Goal: Answer question/provide support: Share knowledge or assist other users

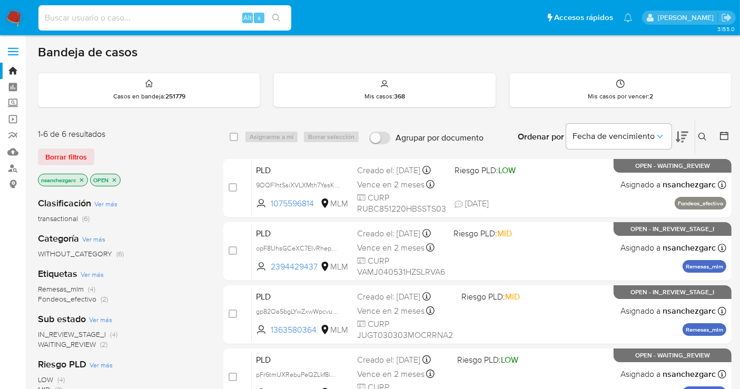
click at [155, 21] on input at bounding box center [164, 18] width 253 height 14
click at [699, 136] on icon at bounding box center [702, 137] width 8 height 8
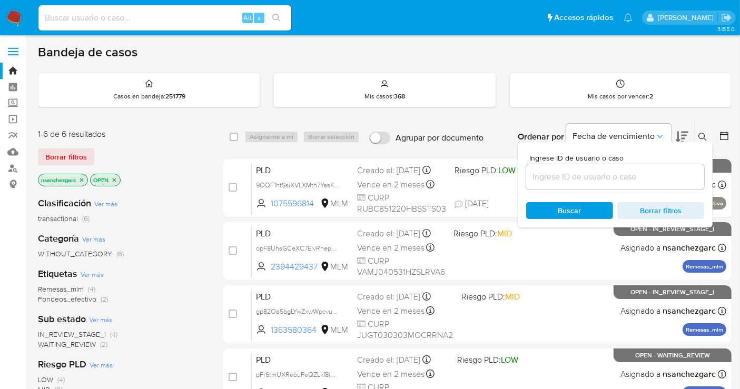
click at [611, 174] on input at bounding box center [615, 177] width 178 height 14
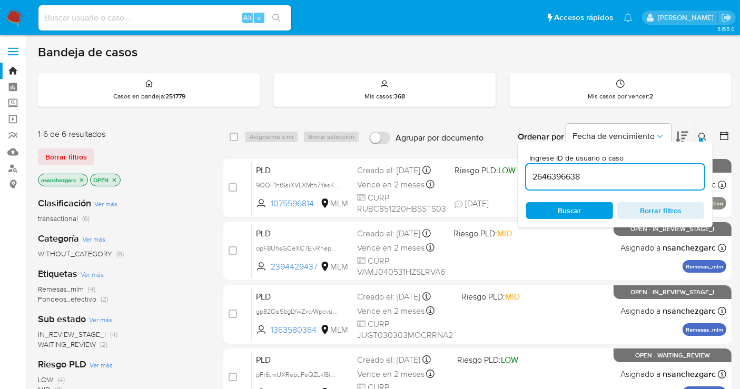
type input "2646396638"
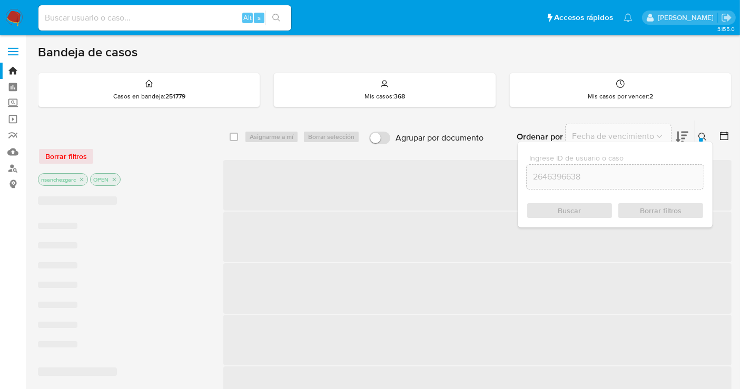
click at [84, 183] on p "nsanchezgarc" at bounding box center [62, 180] width 49 height 12
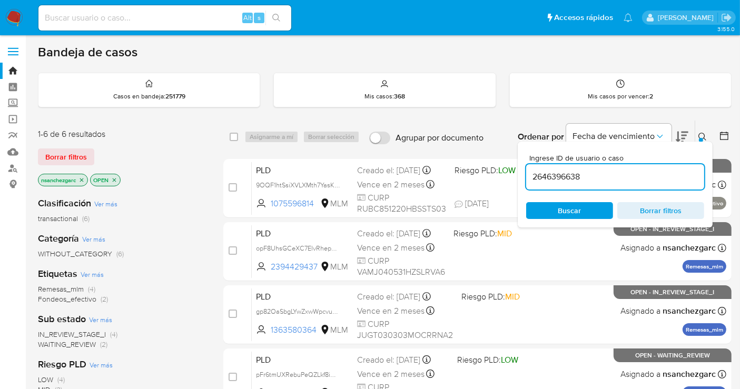
click at [83, 180] on icon "close-filter" at bounding box center [81, 180] width 6 height 6
click at [611, 171] on input "2646396638" at bounding box center [615, 177] width 178 height 14
click at [598, 181] on input "2646396638" at bounding box center [615, 177] width 178 height 14
click at [596, 206] on span "Buscar" at bounding box center [570, 210] width 72 height 15
click at [570, 177] on input "2646396638" at bounding box center [615, 177] width 178 height 14
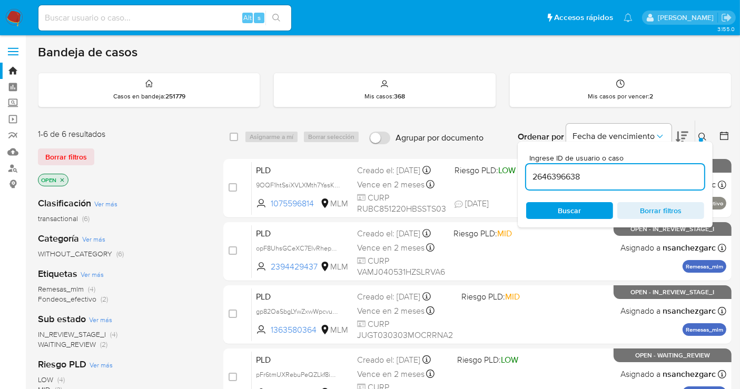
click at [570, 177] on input "2646396638" at bounding box center [615, 177] width 178 height 14
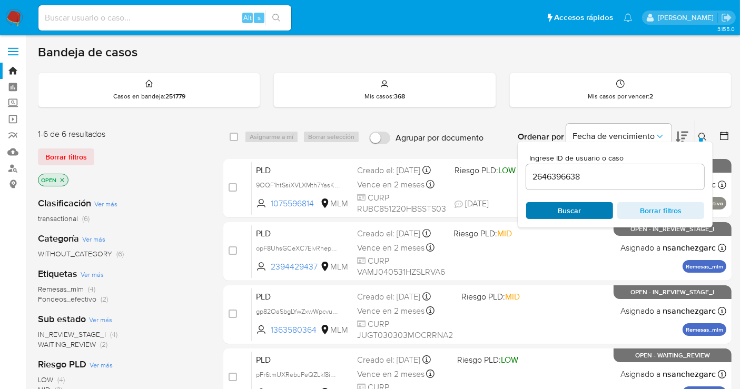
click at [556, 210] on span "Buscar" at bounding box center [570, 210] width 72 height 15
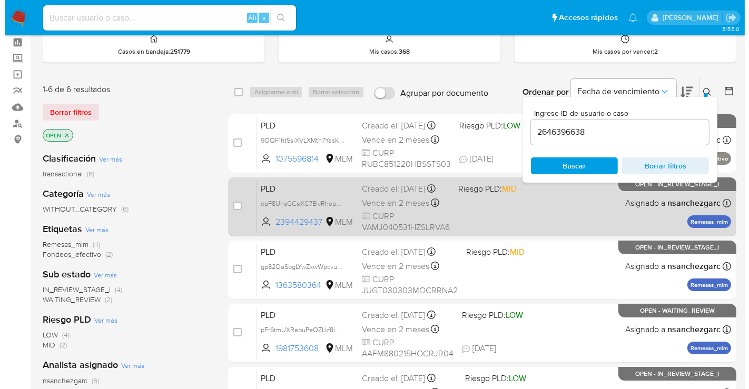
scroll to position [58, 0]
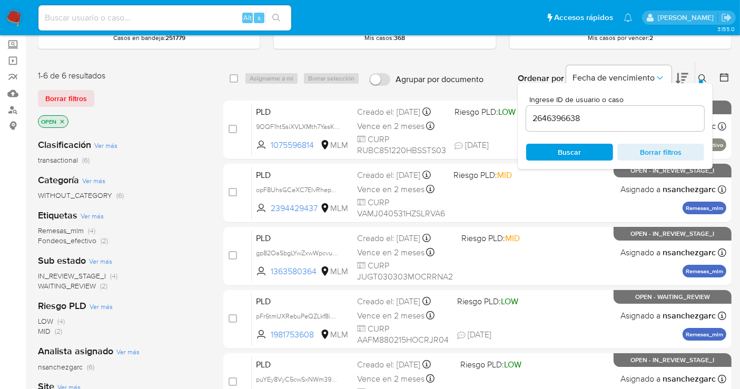
click at [560, 115] on input "2646396638" at bounding box center [615, 119] width 178 height 14
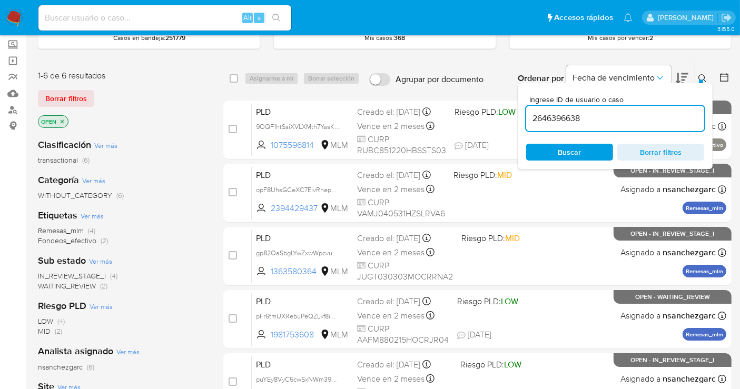
click at [560, 115] on input "2646396638" at bounding box center [615, 119] width 178 height 14
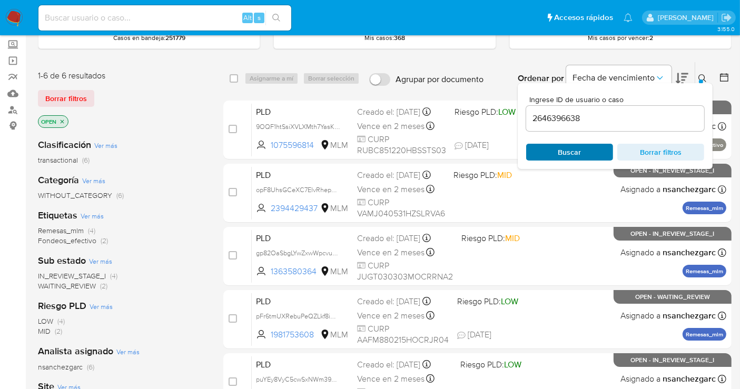
click at [565, 151] on span "Buscar" at bounding box center [569, 152] width 23 height 17
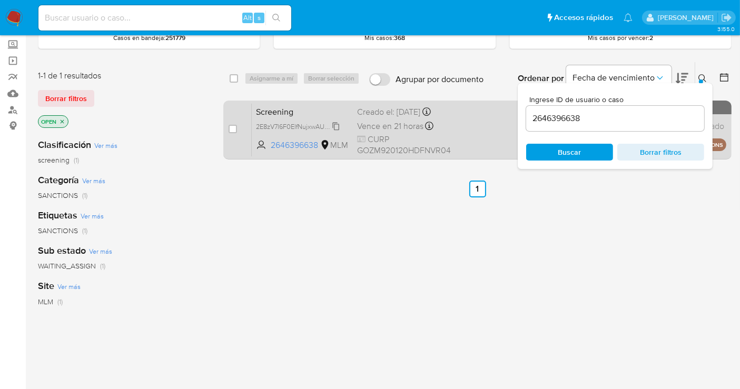
click at [334, 132] on span "2E8zV7l6F0ElfNujxwAUs8ud" at bounding box center [297, 126] width 83 height 12
click at [232, 127] on input "checkbox" at bounding box center [233, 129] width 8 height 8
checkbox input "true"
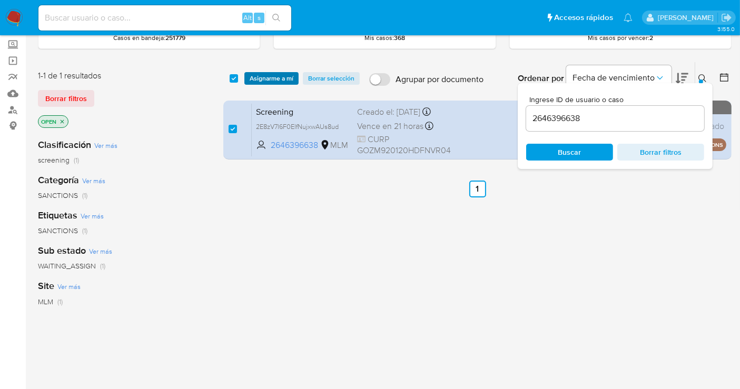
click at [272, 79] on span "Asignarme a mí" at bounding box center [272, 78] width 44 height 11
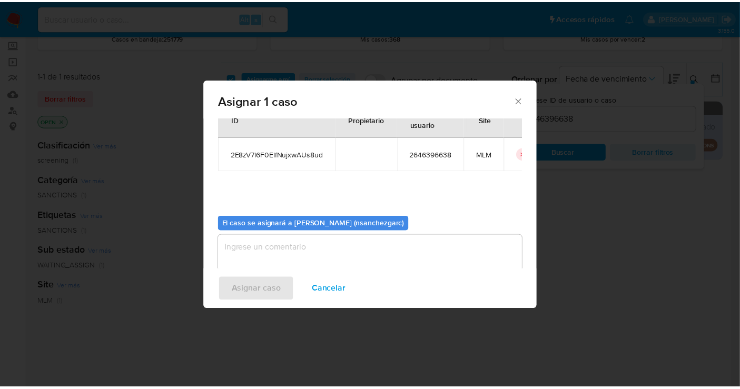
scroll to position [54, 0]
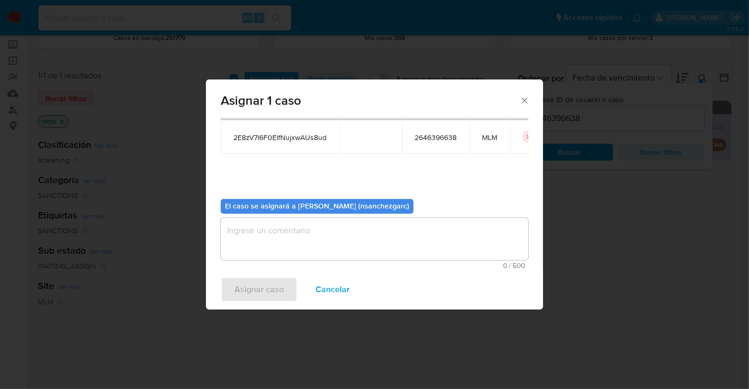
click at [278, 243] on textarea "assign-modal" at bounding box center [375, 239] width 308 height 42
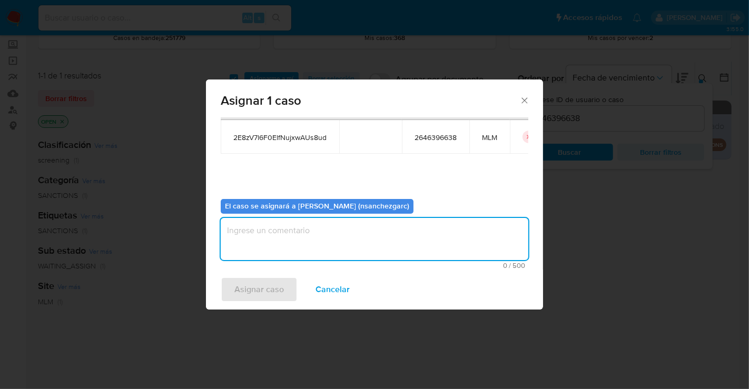
type textarea "N"
type textarea "nesg"
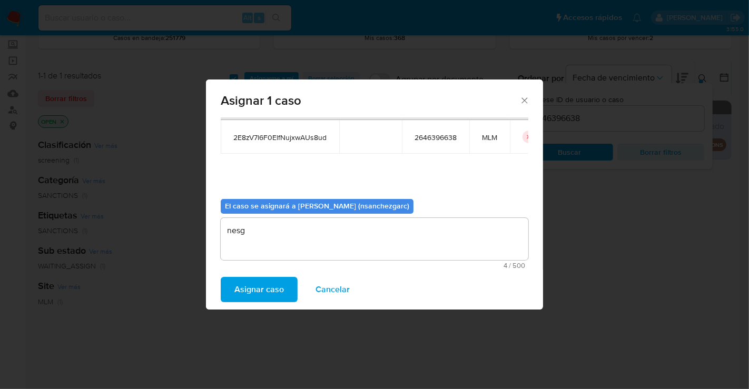
click at [259, 289] on span "Asignar caso" at bounding box center [259, 289] width 50 height 23
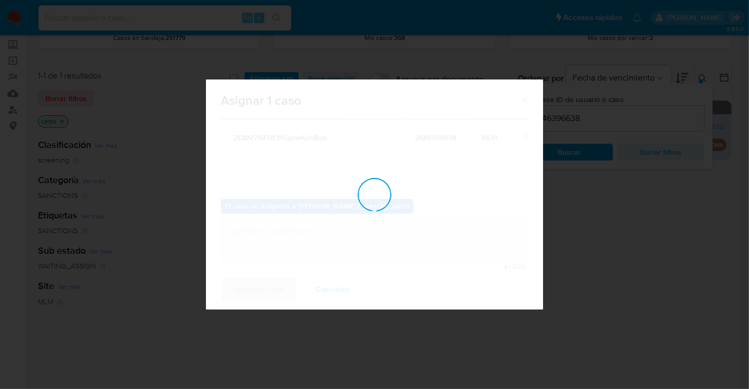
checkbox input "false"
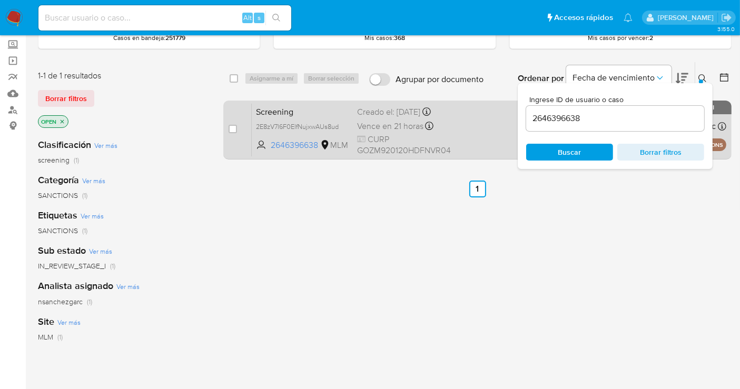
click at [373, 118] on div "Creado el: 23/08/2025 Creado el: 23/08/2025 06:48:10" at bounding box center [404, 112] width 94 height 12
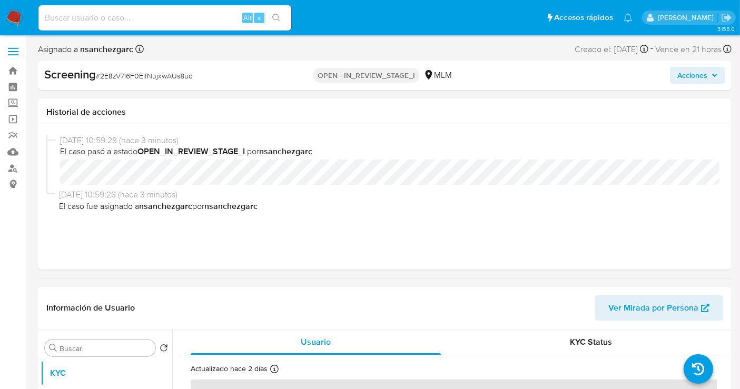
select select "10"
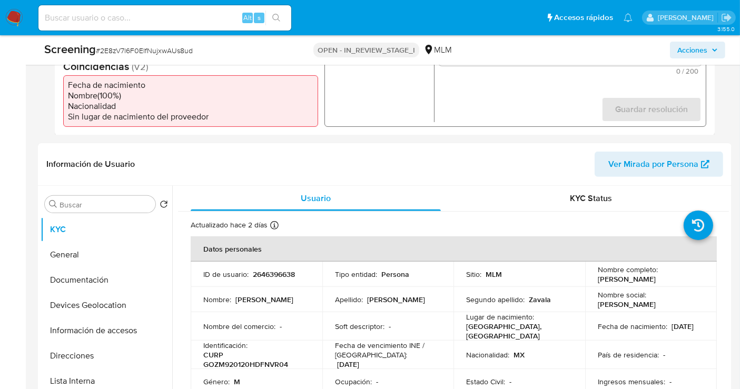
scroll to position [351, 0]
click at [284, 276] on p "2646396638" at bounding box center [274, 273] width 42 height 9
copy p "2646396638"
drag, startPoint x: 623, startPoint y: 283, endPoint x: 591, endPoint y: 279, distance: 31.4
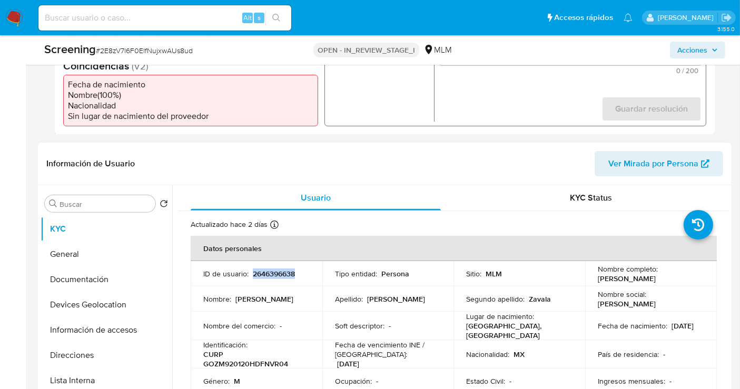
click at [591, 279] on td "Nombre completo : Marco Antonio Gonzalez Zavala" at bounding box center [651, 273] width 132 height 25
copy p "[PERSON_NAME]"
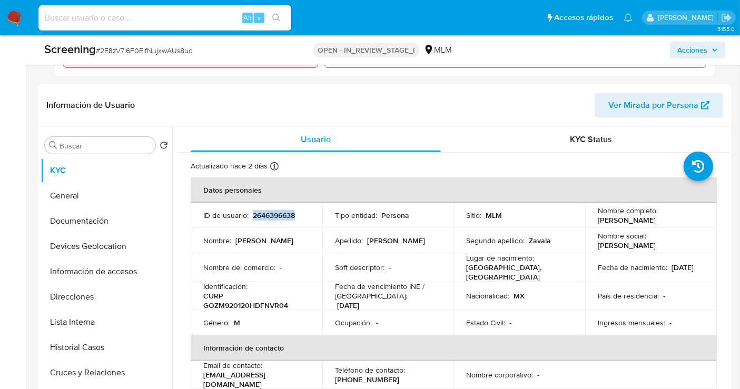
scroll to position [468, 0]
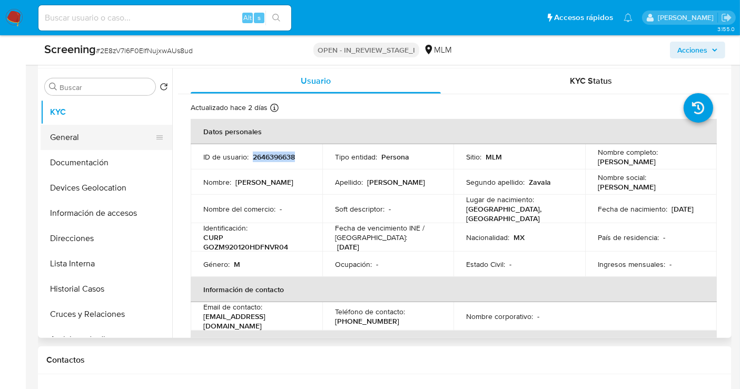
click at [84, 129] on button "General" at bounding box center [102, 137] width 123 height 25
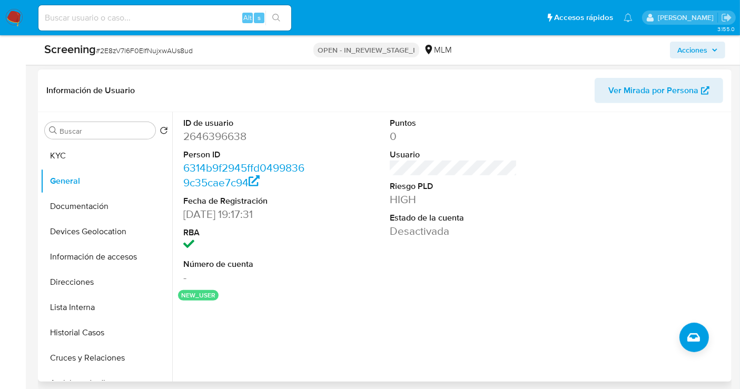
scroll to position [409, 0]
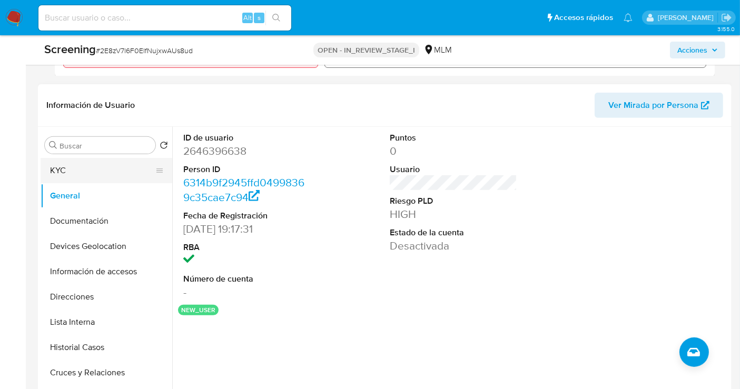
click at [66, 178] on button "KYC" at bounding box center [102, 170] width 123 height 25
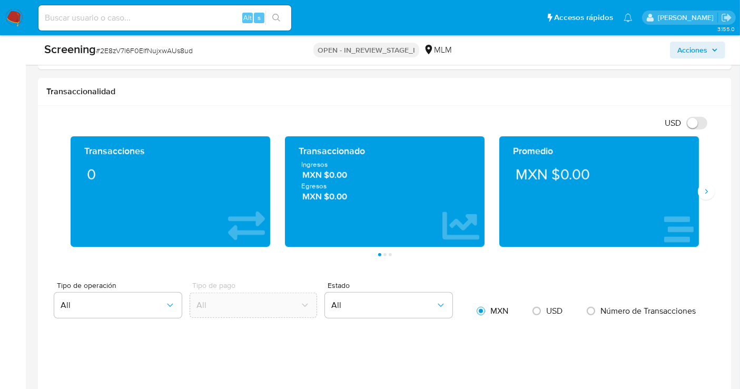
scroll to position [994, 0]
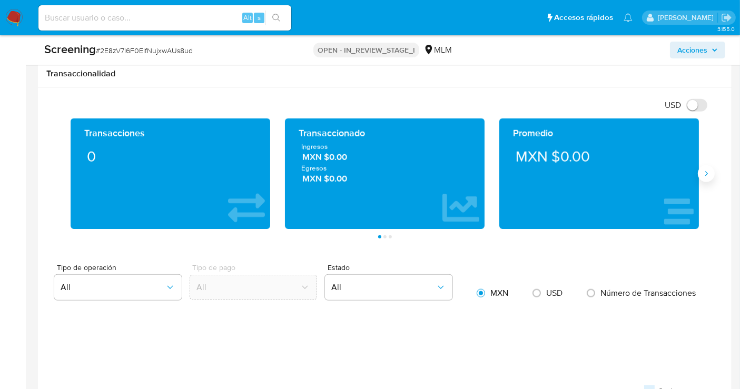
click at [706, 177] on button "Siguiente" at bounding box center [706, 173] width 17 height 17
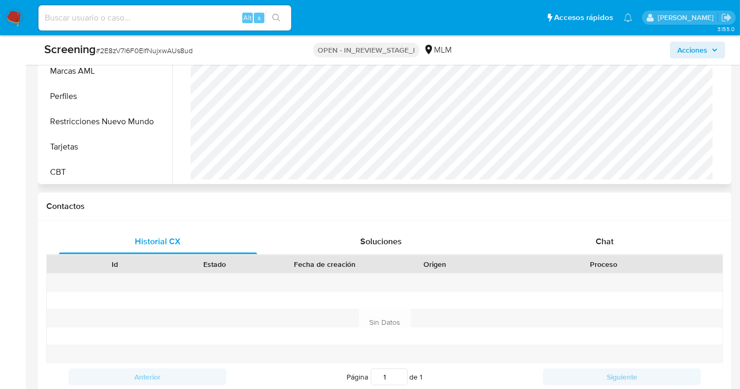
scroll to position [445, 0]
click at [84, 119] on button "Restricciones Nuevo Mundo" at bounding box center [102, 120] width 123 height 25
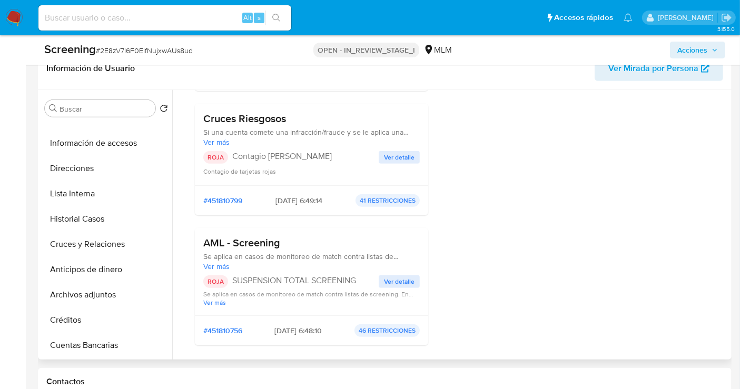
scroll to position [0, 0]
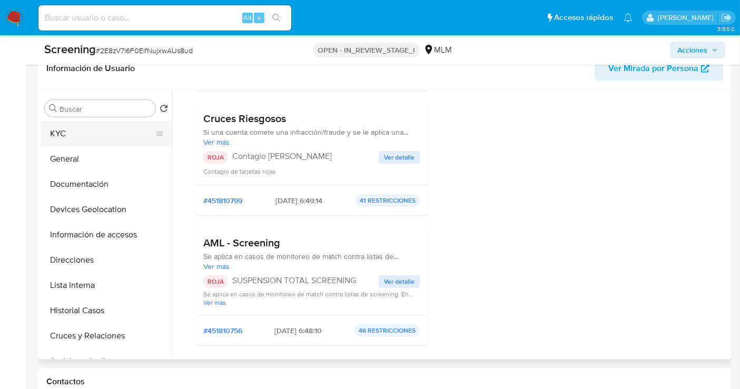
click at [73, 132] on button "KYC" at bounding box center [102, 133] width 123 height 25
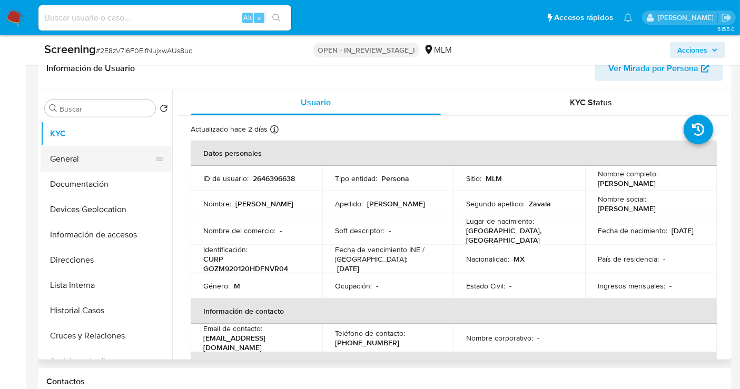
click at [77, 161] on button "General" at bounding box center [102, 158] width 123 height 25
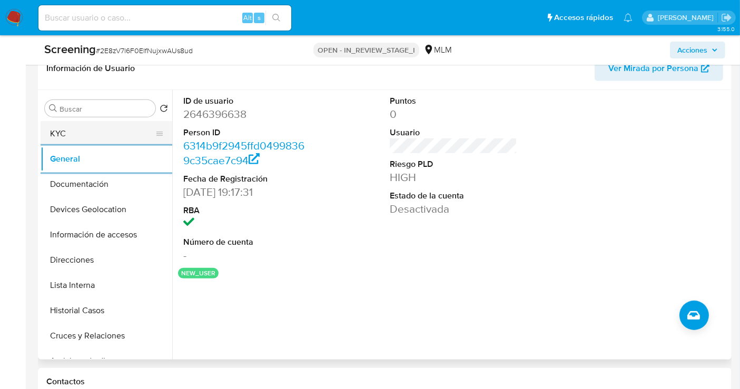
click at [120, 131] on button "KYC" at bounding box center [102, 133] width 123 height 25
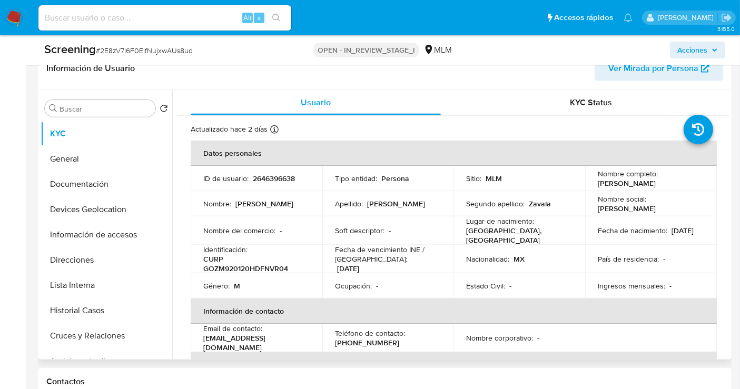
click at [241, 269] on p "CURP GOZM920120HDFNVR04" at bounding box center [254, 263] width 102 height 19
click at [241, 268] on p "CURP GOZM920120HDFNVR04" at bounding box center [254, 263] width 102 height 19
copy p "GOZM920120HDFNVR04"
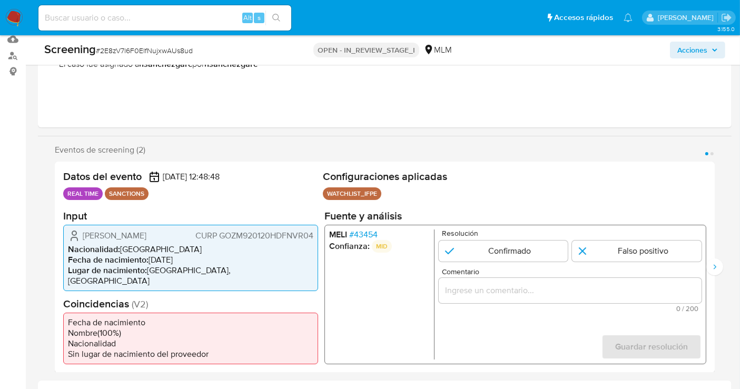
scroll to position [117, 0]
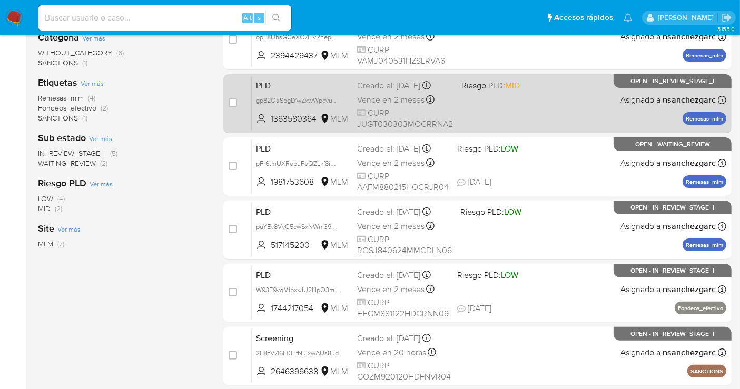
scroll to position [234, 0]
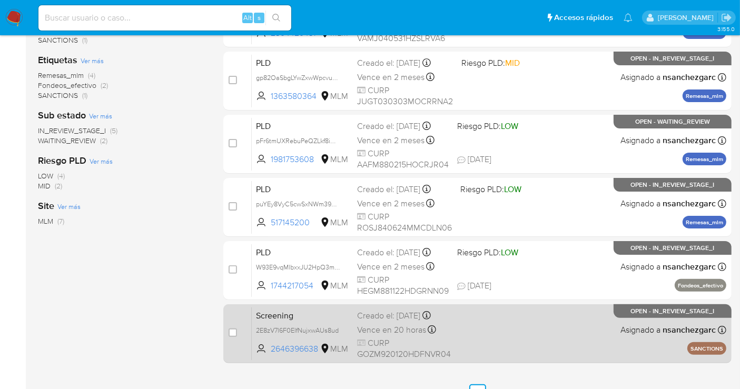
click at [367, 322] on div "Creado el: 23/08/2025 Creado el: 23/08/2025 06:48:10" at bounding box center [404, 316] width 94 height 12
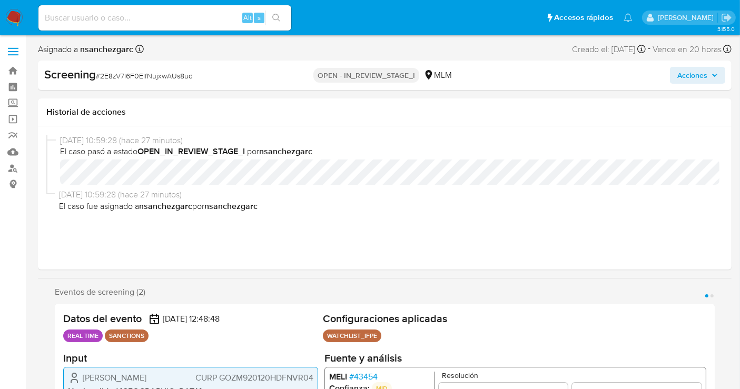
select select "10"
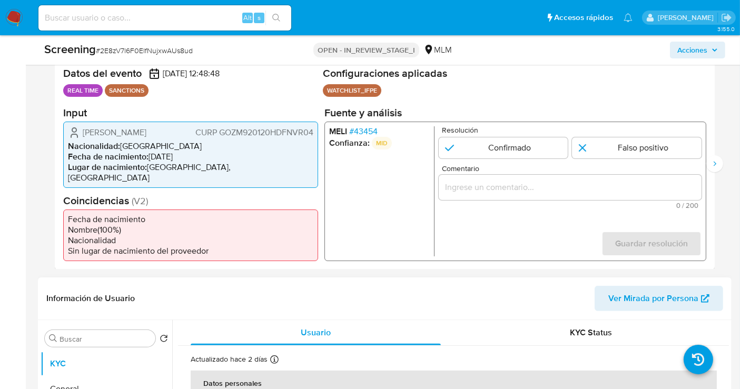
scroll to position [175, 0]
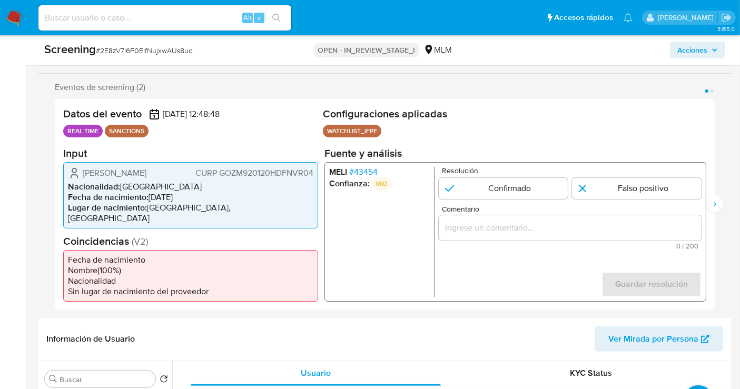
click at [456, 235] on div "1 de 2" at bounding box center [570, 227] width 263 height 25
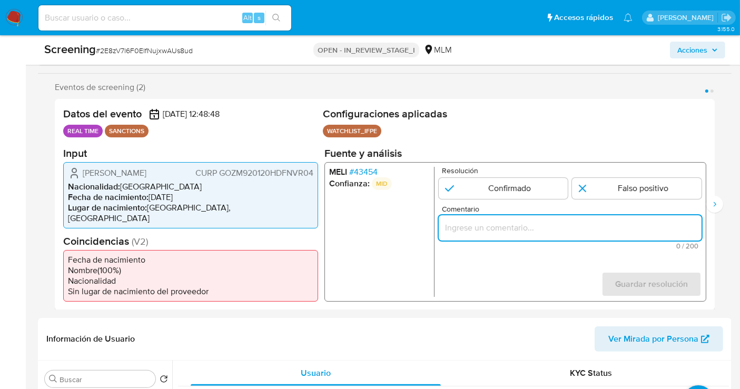
click at [450, 228] on input "Comentario" at bounding box center [570, 228] width 263 height 14
paste input "SE CONFIRMA COINCIDENCIA EN LISTA DE SANCIONES DENOMINADA IFPE LPB POR NOMBRE C…"
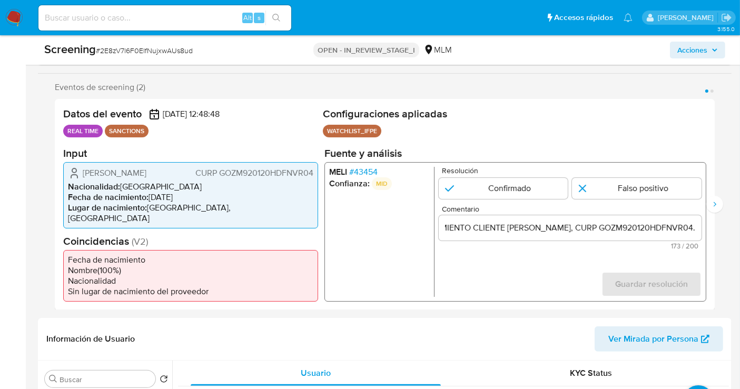
scroll to position [0, 0]
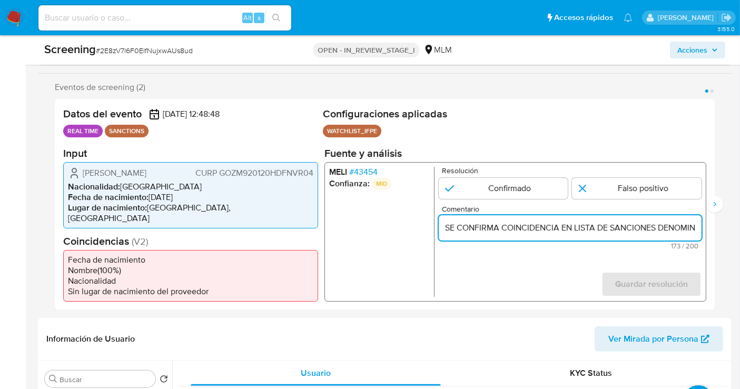
click at [447, 229] on input "SE CONFIRMA COINCIDENCIA EN LISTA DE SANCIONES DENOMINADA IFPE LPB POR NOMBRE C…" at bounding box center [570, 228] width 263 height 14
type input "SE CONFIRMA COINCIDENCIA EN LISTA DE SANCIONES DENOMINADA IFPE LPB POR NOMBRE C…"
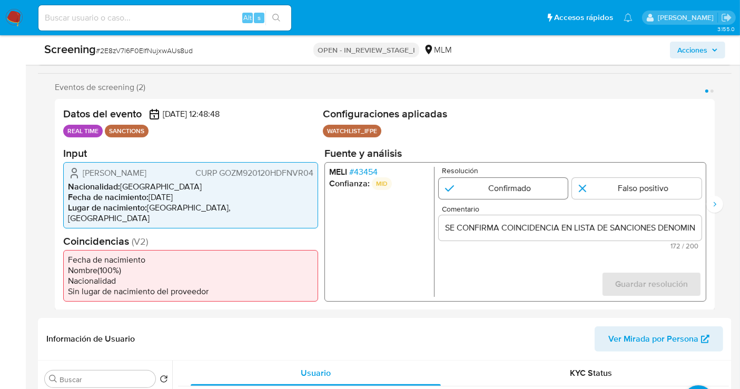
click at [503, 192] on input "1 de 2" at bounding box center [504, 187] width 130 height 21
radio input "true"
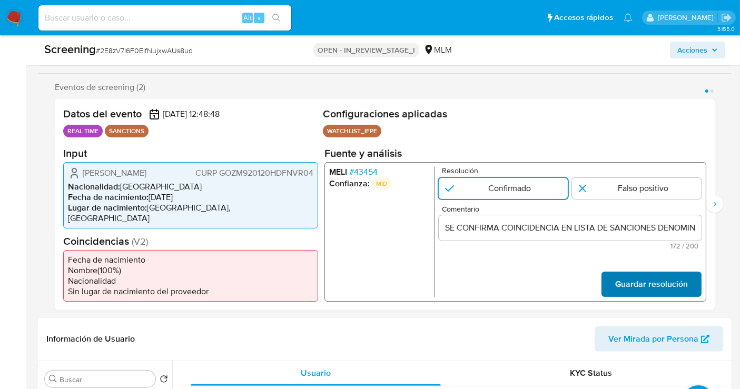
click at [660, 282] on span "Guardar resolución" at bounding box center [651, 283] width 73 height 23
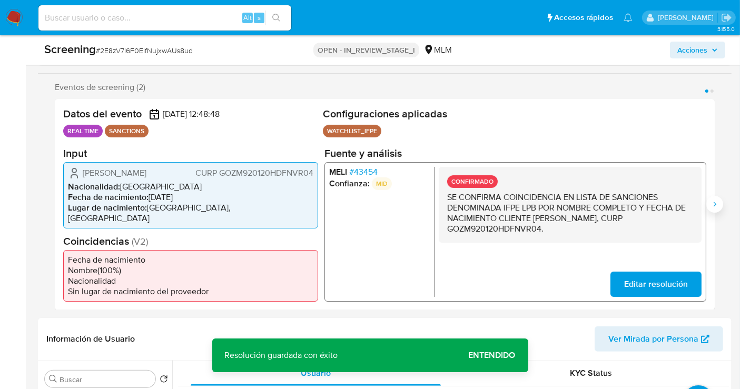
click at [713, 206] on icon "Siguiente" at bounding box center [714, 204] width 8 height 8
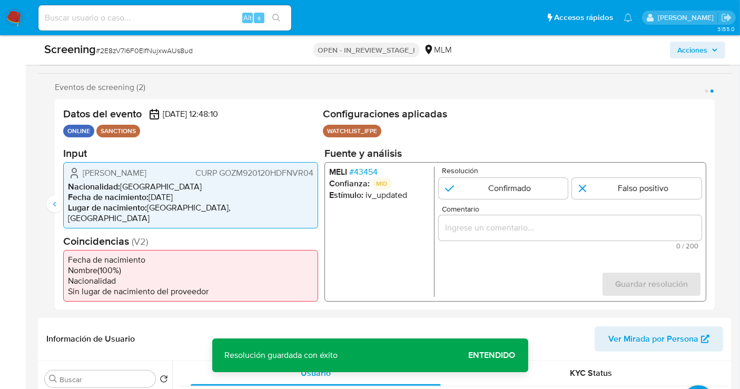
click at [594, 221] on input "Comentario" at bounding box center [570, 228] width 263 height 14
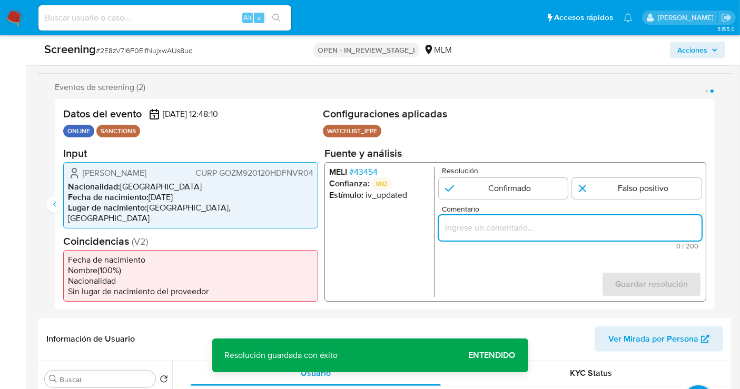
paste input "SE CONFIRMA COINCIDENCIA EN LISTA DE SANCIONES DENOMINADA IFPE LPB POR NOMBRE C…"
type input "SE CONFIRMA COINCIDENCIA EN LISTA DE SANCIONES DENOMINADA IFPE LPB POR NOMBRE C…"
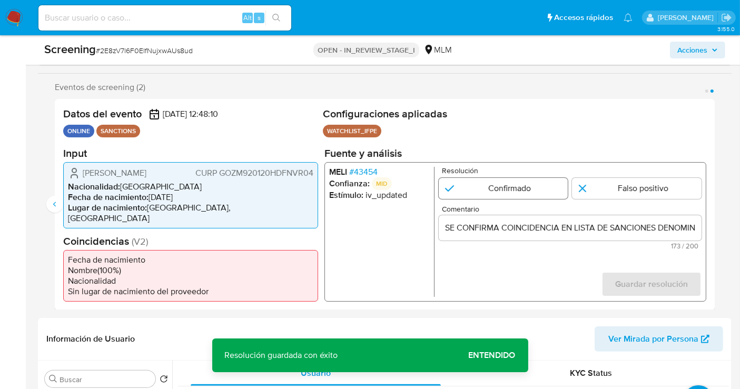
click at [497, 189] on input "2 de 2" at bounding box center [504, 187] width 130 height 21
radio input "true"
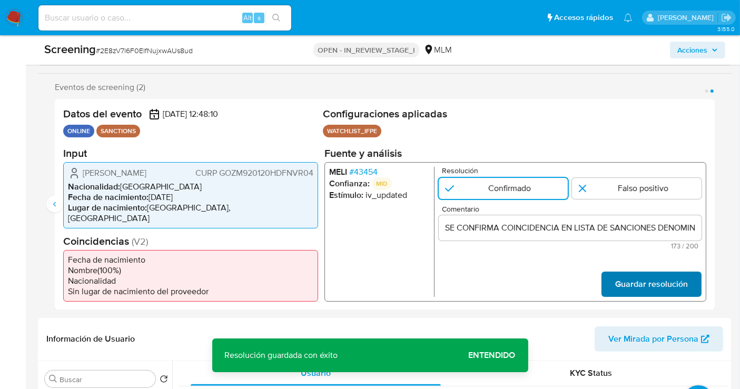
click at [645, 289] on span "Guardar resolución" at bounding box center [651, 283] width 73 height 23
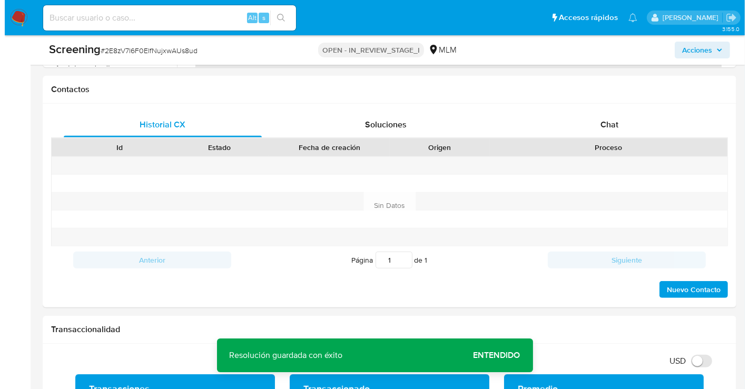
scroll to position [446, 0]
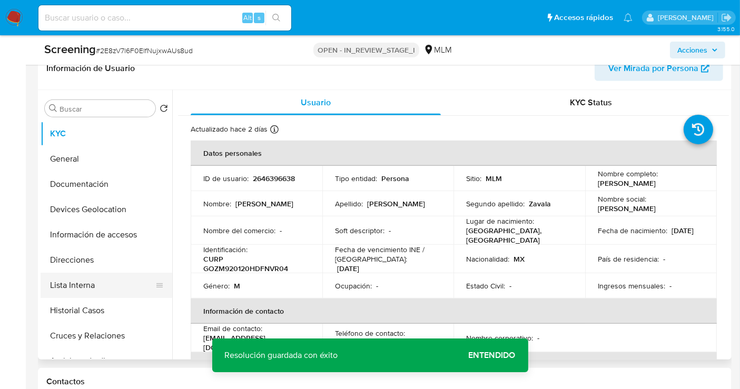
click at [70, 279] on button "Lista Interna" at bounding box center [102, 285] width 123 height 25
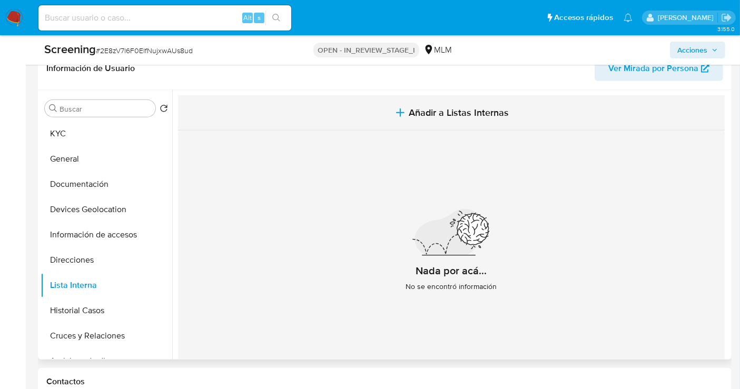
click at [456, 119] on button "Añadir a Listas Internas" at bounding box center [451, 112] width 547 height 35
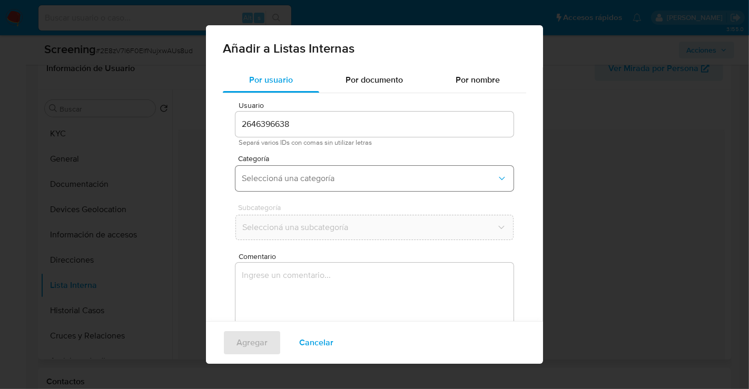
click at [288, 181] on span "Seleccioná una categoría" at bounding box center [369, 178] width 255 height 11
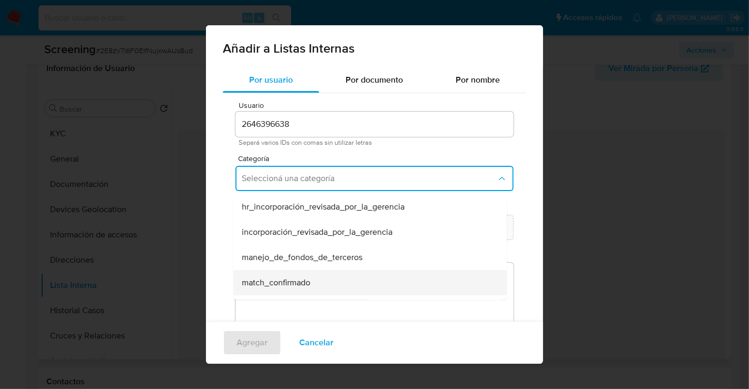
click at [288, 279] on span "match_confirmado" at bounding box center [276, 283] width 68 height 11
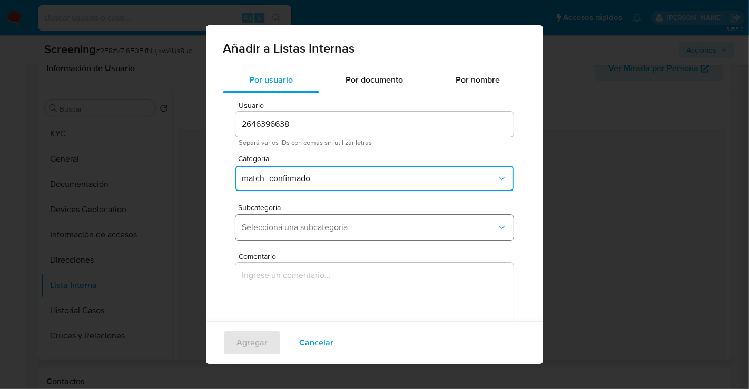
click at [263, 217] on button "Seleccioná una subcategoría" at bounding box center [374, 227] width 278 height 25
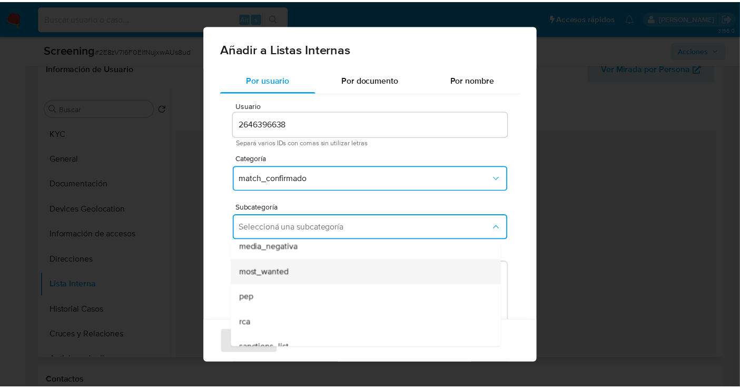
scroll to position [71, 0]
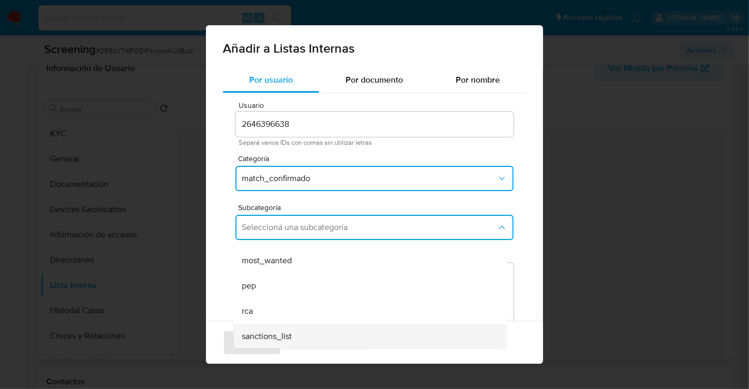
click at [266, 336] on span "sanctions_list" at bounding box center [267, 336] width 50 height 11
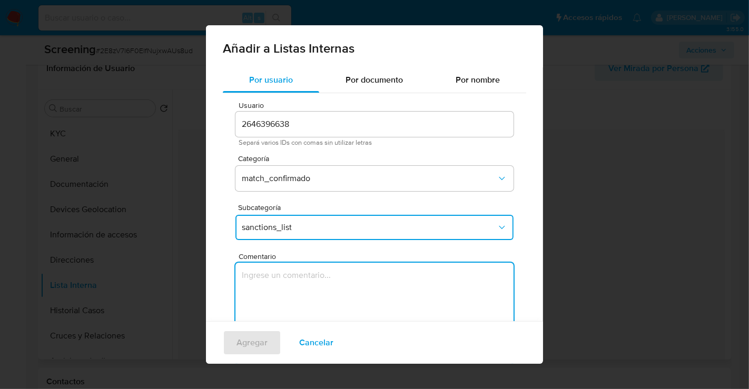
click at [263, 282] on textarea "Comentario" at bounding box center [374, 313] width 278 height 101
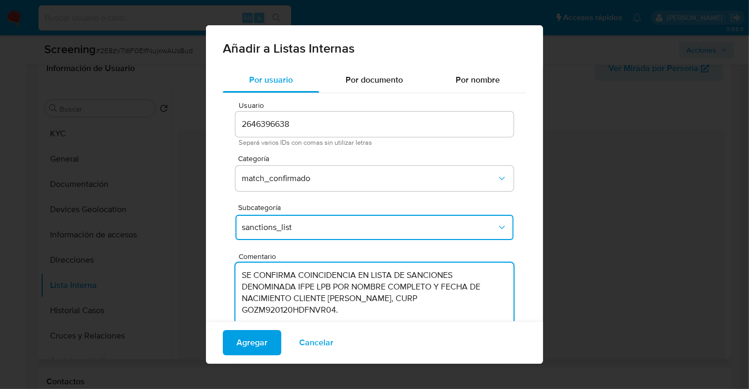
click at [242, 287] on textarea "SE CONFIRMA COINCIDENCIA EN LISTA DE SANCIONES DENOMINADA IFPE LPB POR NOMBRE C…" at bounding box center [374, 313] width 278 height 101
type textarea "SE CONFIRMA COINCIDENCIA EN LISTA DE SANCIONES DENOMINADA IFPE LPB POR NOMBRE C…"
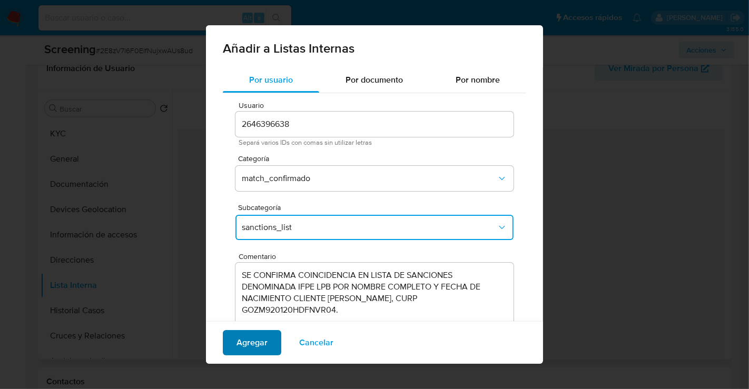
click at [251, 341] on span "Agregar" at bounding box center [251, 342] width 31 height 23
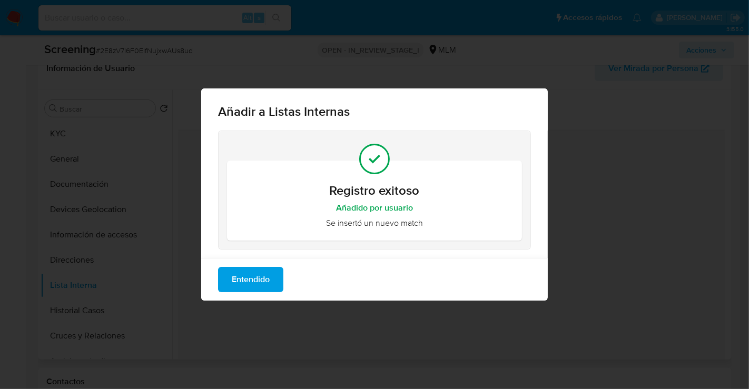
click at [258, 273] on span "Entendido" at bounding box center [251, 279] width 38 height 23
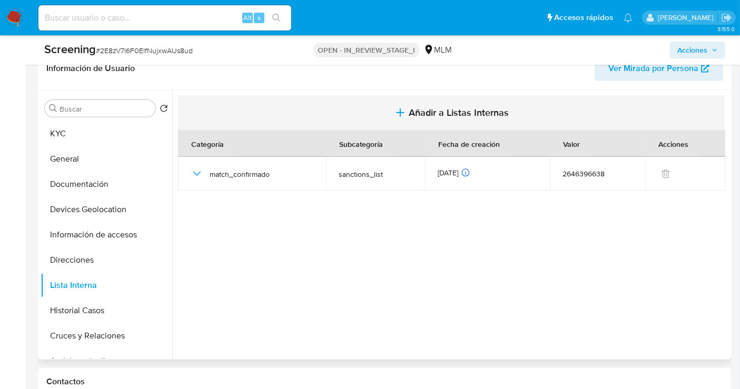
click at [407, 100] on button "Añadir a Listas Internas" at bounding box center [451, 112] width 547 height 35
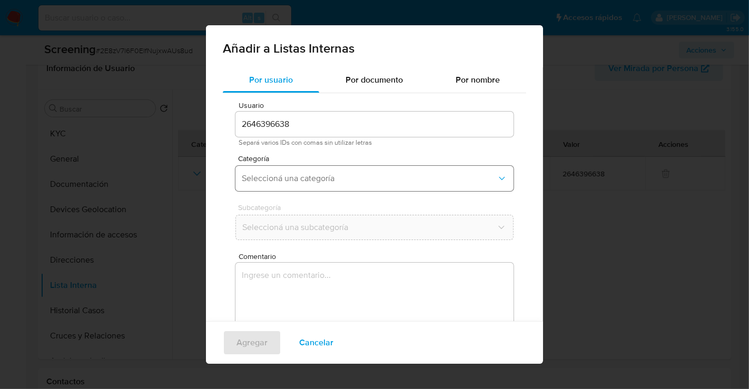
click at [269, 177] on span "Seleccioná una categoría" at bounding box center [369, 178] width 255 height 11
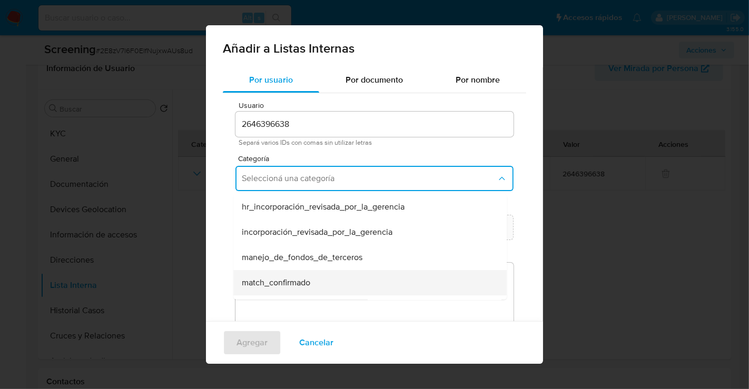
click at [272, 284] on span "match_confirmado" at bounding box center [276, 283] width 68 height 11
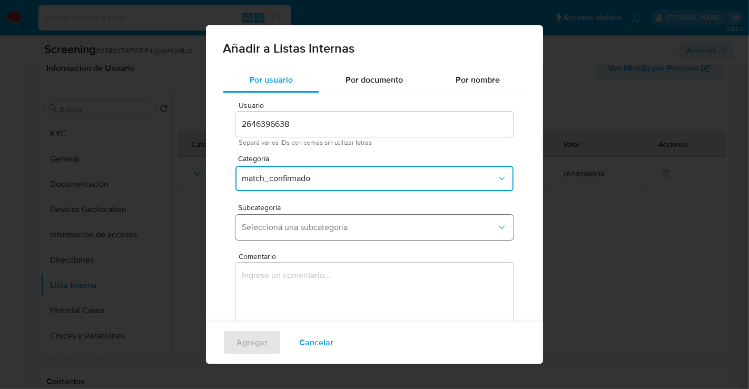
click at [261, 231] on span "Seleccioná una subcategoría" at bounding box center [369, 227] width 255 height 11
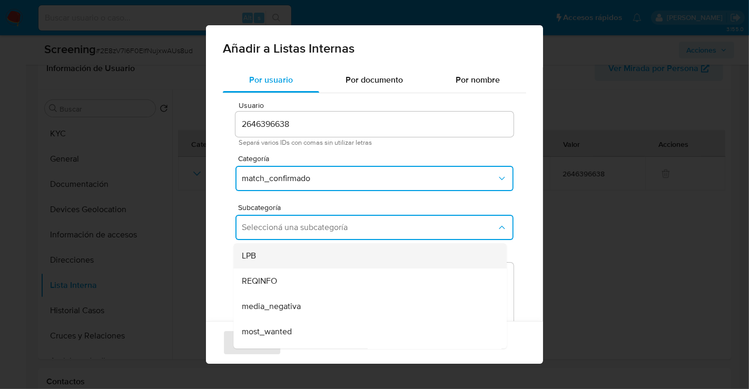
click at [255, 248] on div "LPB" at bounding box center [367, 255] width 250 height 25
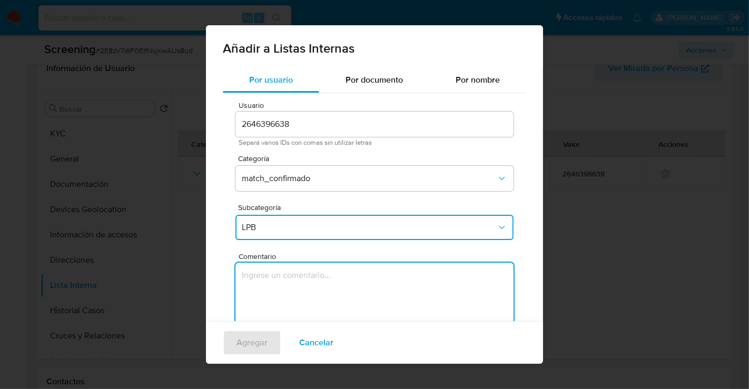
click at [260, 291] on textarea "Comentario" at bounding box center [374, 313] width 278 height 101
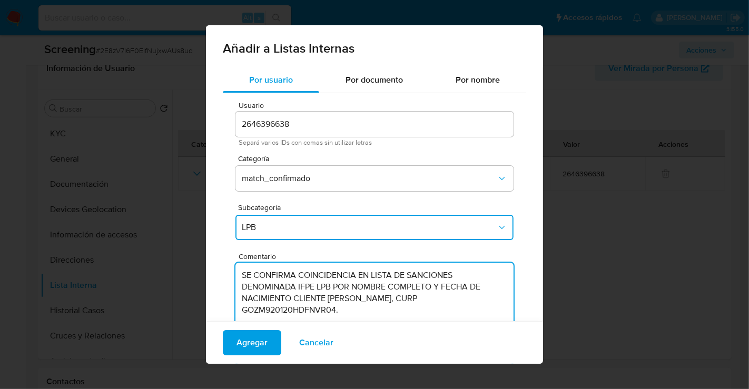
click at [240, 287] on textarea "SE CONFIRMA COINCIDENCIA EN LISTA DE SANCIONES DENOMINADA IFPE LPB POR NOMBRE C…" at bounding box center [374, 313] width 278 height 101
type textarea "SE CONFIRMA COINCIDENCIA EN LISTA DE SANCIONES DENOMINADA IFPE LPB POR NOMBRE C…"
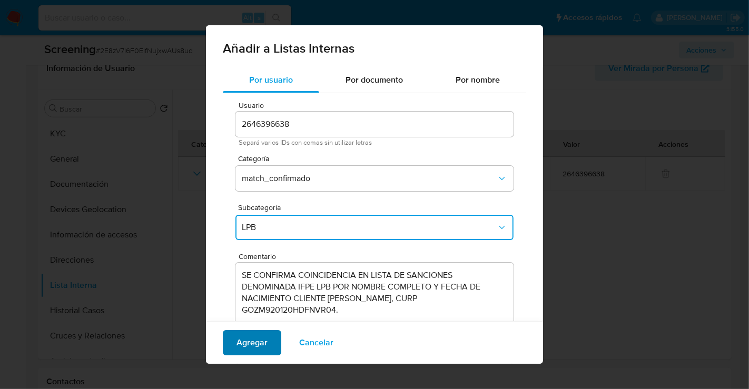
click at [249, 350] on span "Agregar" at bounding box center [251, 342] width 31 height 23
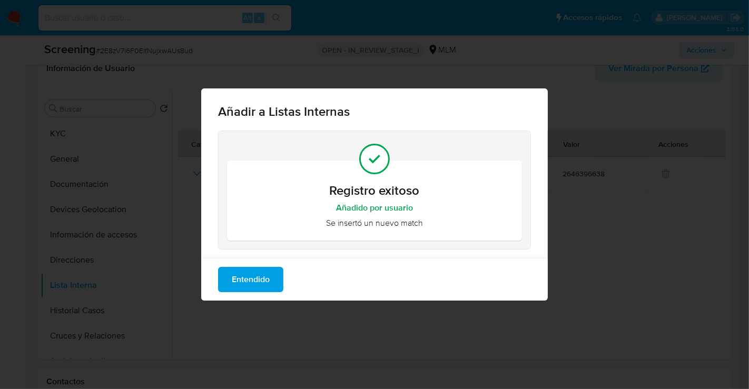
click at [262, 280] on span "Entendido" at bounding box center [251, 279] width 38 height 23
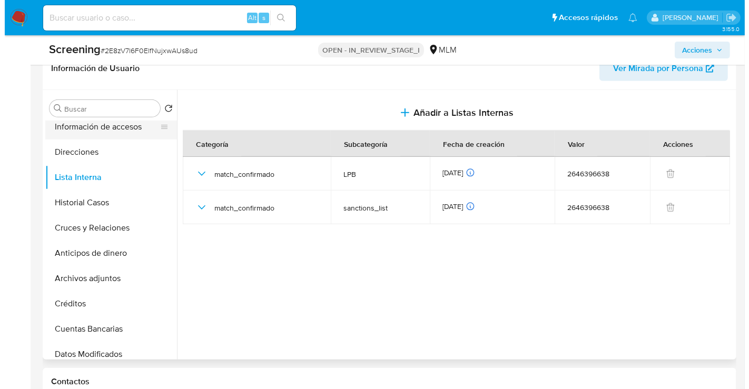
scroll to position [117, 0]
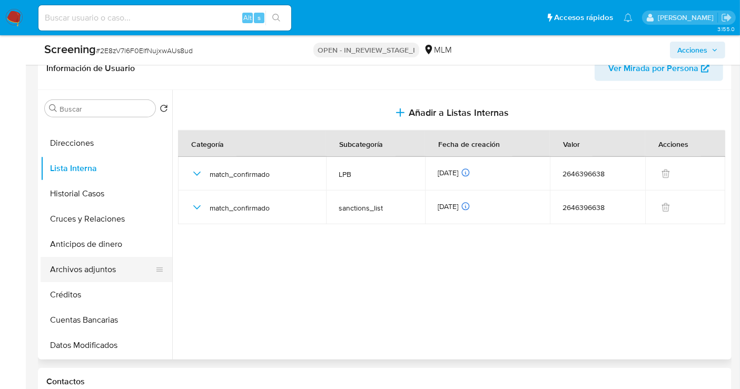
click at [96, 265] on button "Archivos adjuntos" at bounding box center [102, 269] width 123 height 25
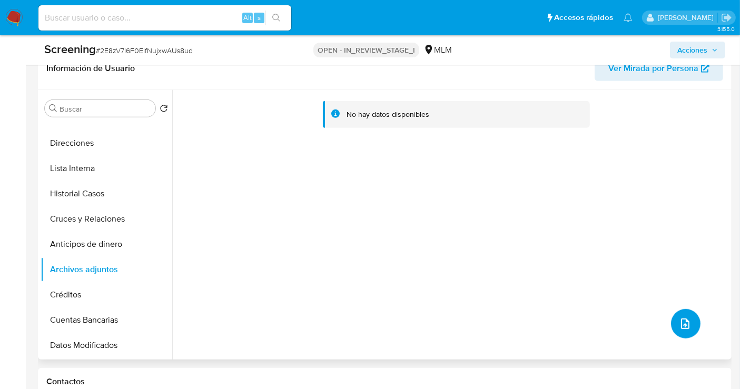
click at [680, 314] on button "upload-file" at bounding box center [685, 323] width 29 height 29
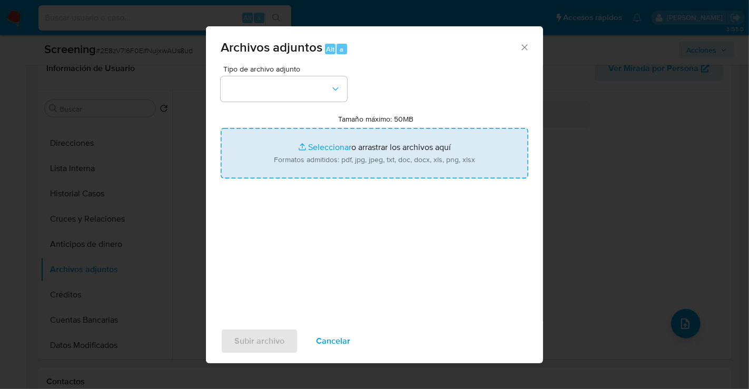
click at [376, 166] on input "Tamaño máximo: 50MB Seleccionar archivos" at bounding box center [375, 153] width 308 height 51
type input "C:\fakepath\2646396638_MARCO ANTONIO GONZALEZ ZAVALA_AGO25.pdf"
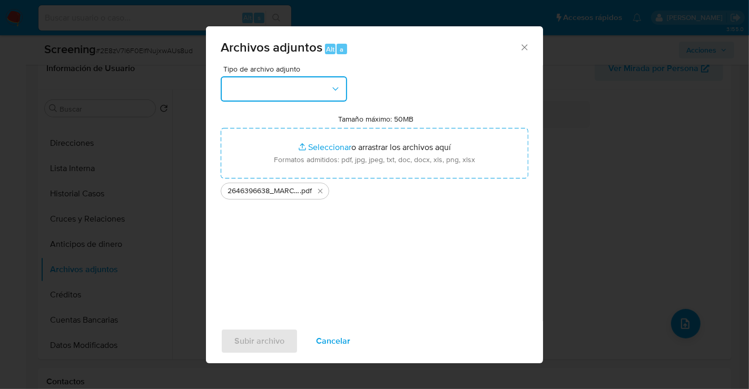
click at [262, 96] on button "button" at bounding box center [284, 88] width 126 height 25
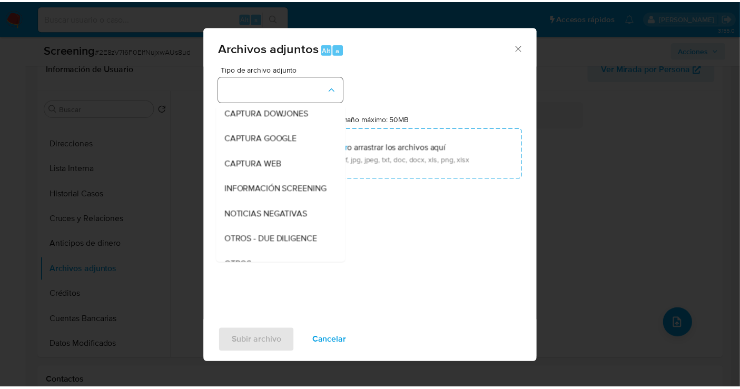
scroll to position [54, 0]
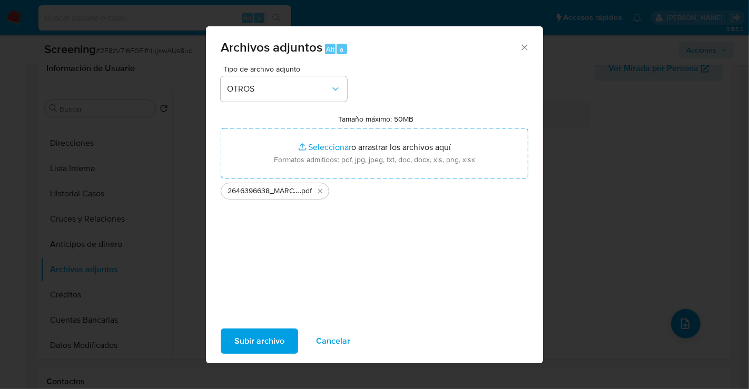
click at [253, 338] on span "Subir archivo" at bounding box center [259, 341] width 50 height 23
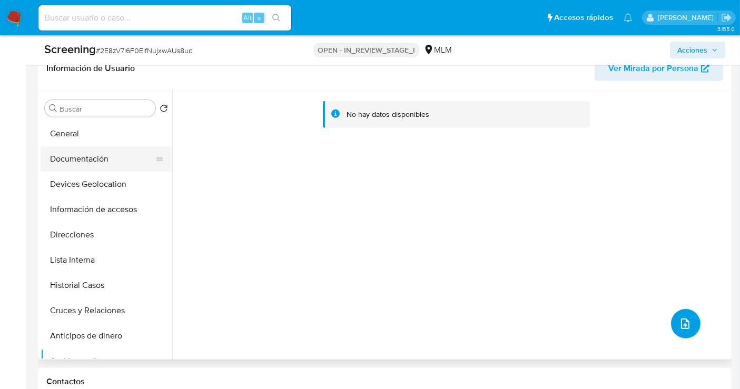
scroll to position [0, 0]
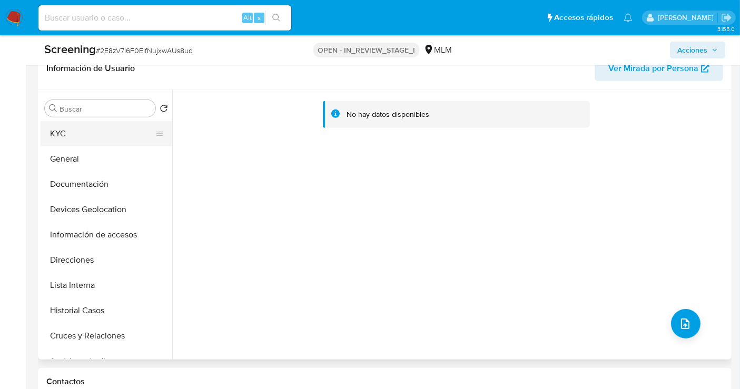
click at [86, 131] on button "KYC" at bounding box center [102, 133] width 123 height 25
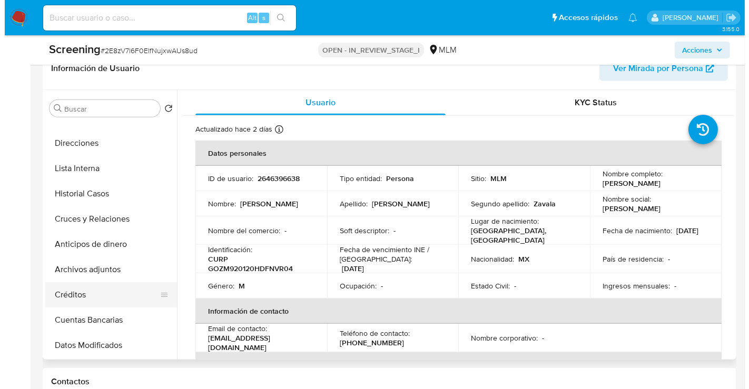
scroll to position [175, 0]
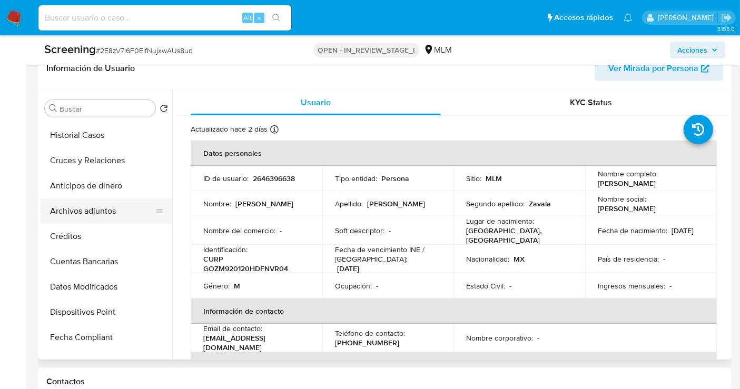
click at [60, 207] on button "Archivos adjuntos" at bounding box center [102, 211] width 123 height 25
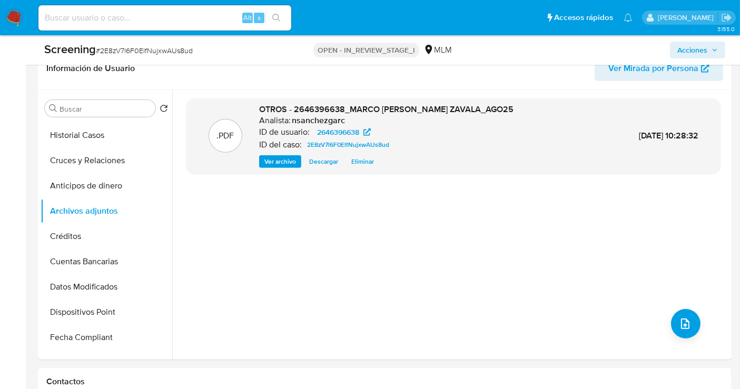
click at [690, 48] on span "Acciones" at bounding box center [692, 50] width 30 height 17
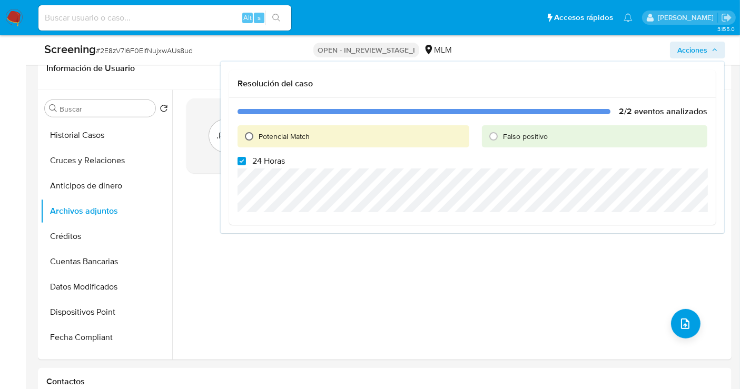
click at [250, 137] on input "Potencial Match" at bounding box center [249, 136] width 17 height 17
radio input "true"
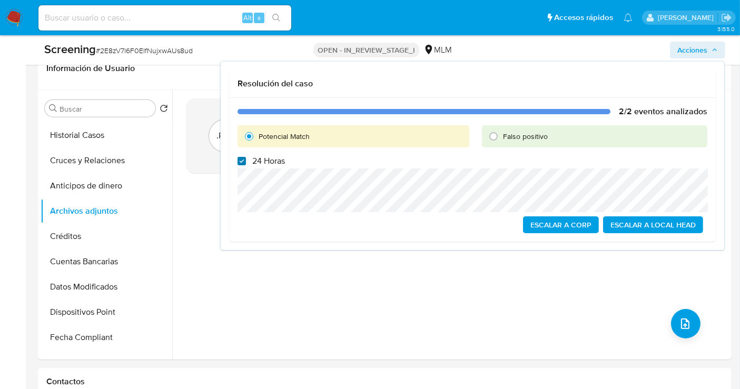
click at [242, 161] on input "24 Horas" at bounding box center [242, 161] width 8 height 8
checkbox input "false"
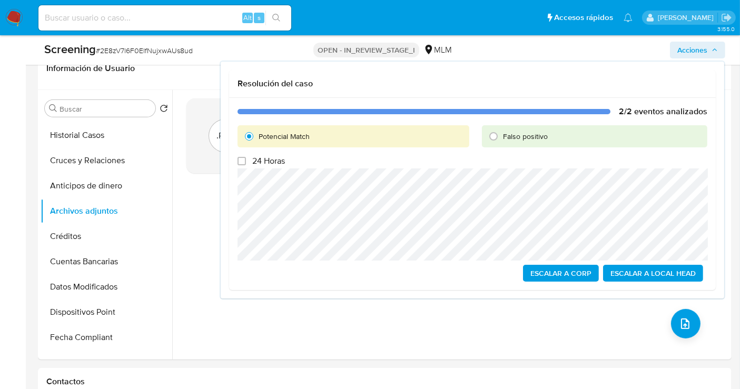
click at [635, 269] on span "Escalar a Local Head" at bounding box center [652, 273] width 85 height 15
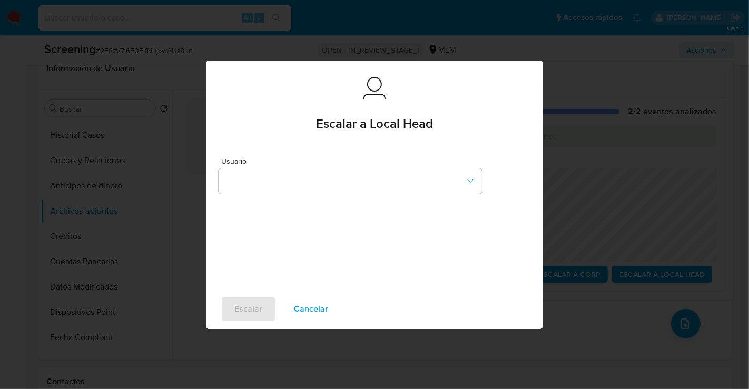
click at [259, 162] on span "Usuario" at bounding box center [352, 160] width 263 height 7
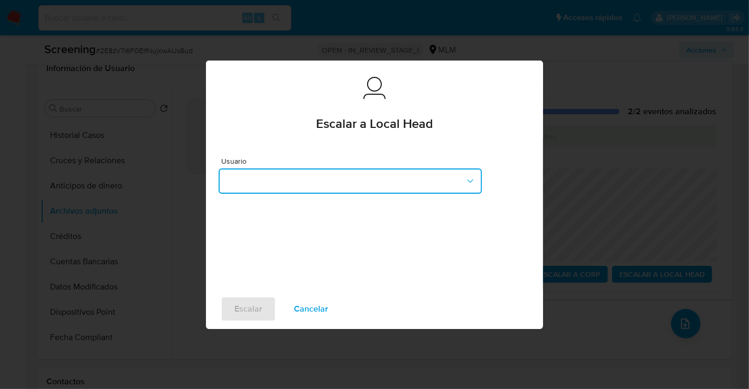
click at [264, 169] on button "button" at bounding box center [350, 181] width 263 height 25
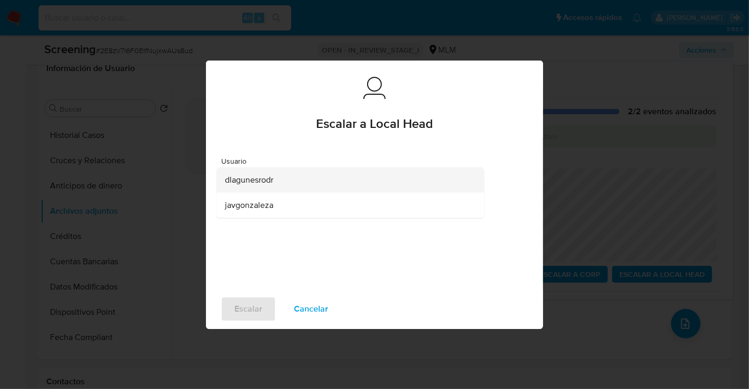
click at [250, 189] on div "dlagunesrodr" at bounding box center [347, 179] width 244 height 25
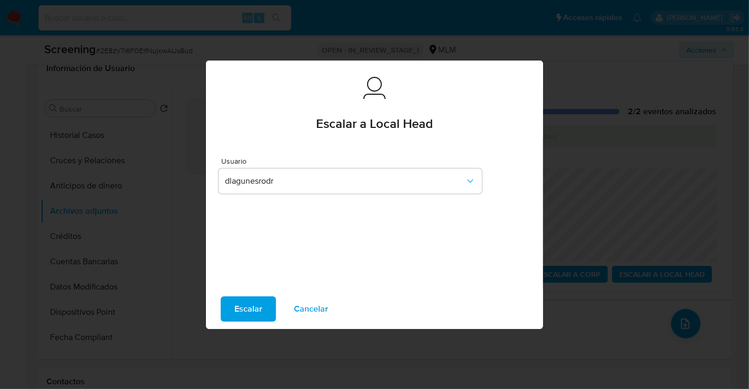
click at [243, 315] on span "Escalar" at bounding box center [248, 309] width 28 height 23
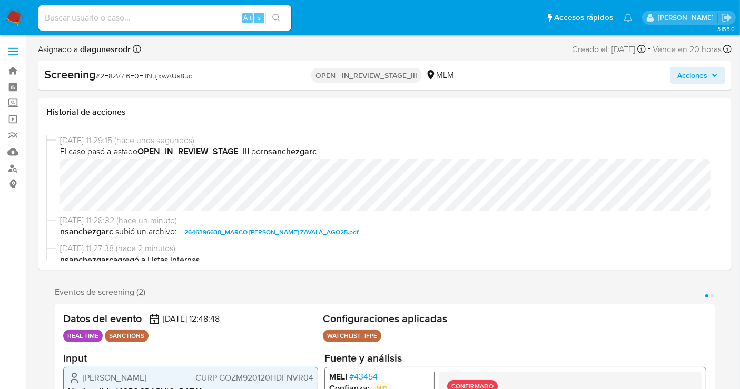
select select "10"
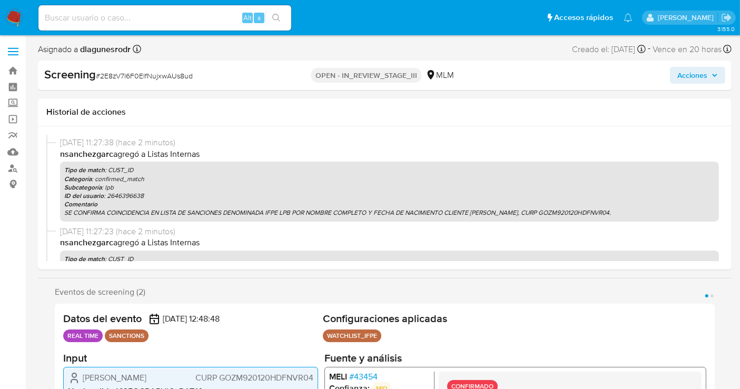
scroll to position [117, 0]
